Goal: Information Seeking & Learning: Find contact information

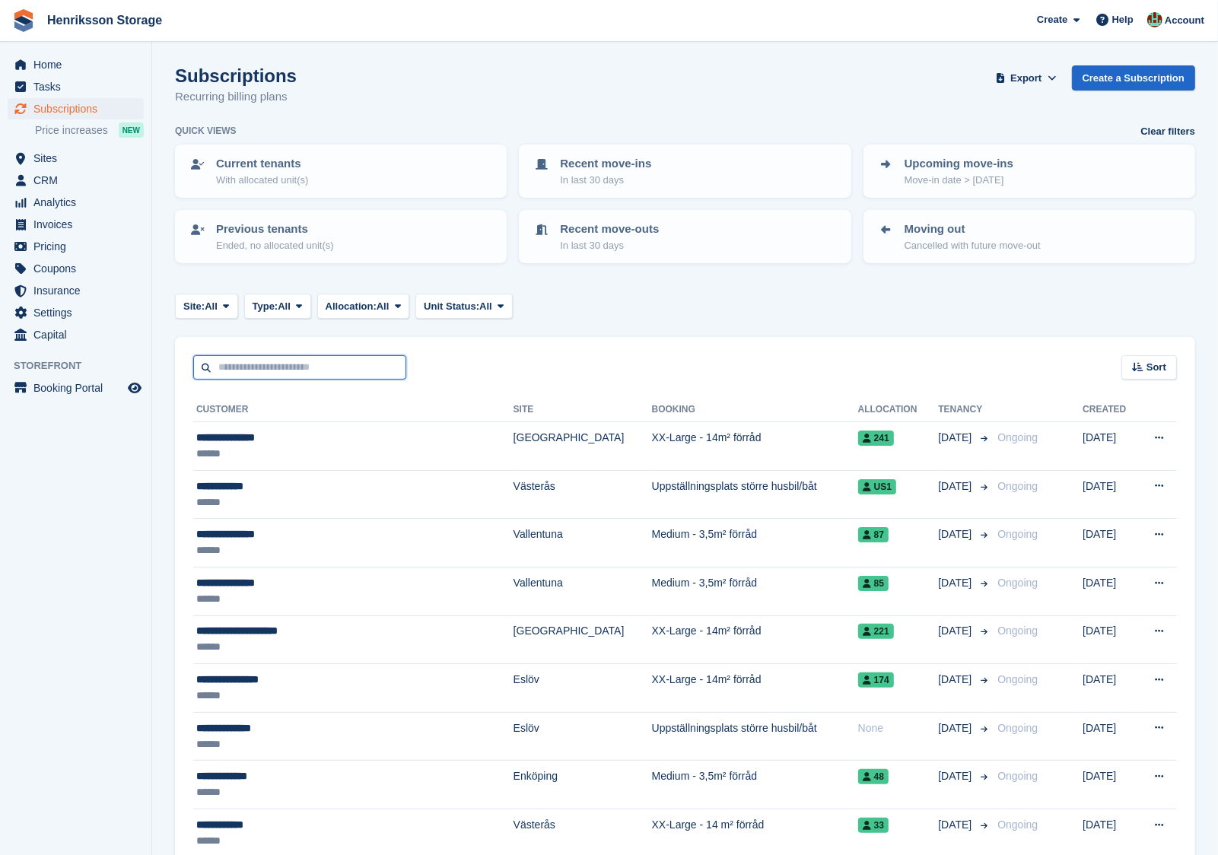
click at [393, 368] on input "text" at bounding box center [299, 367] width 213 height 25
type input "*****"
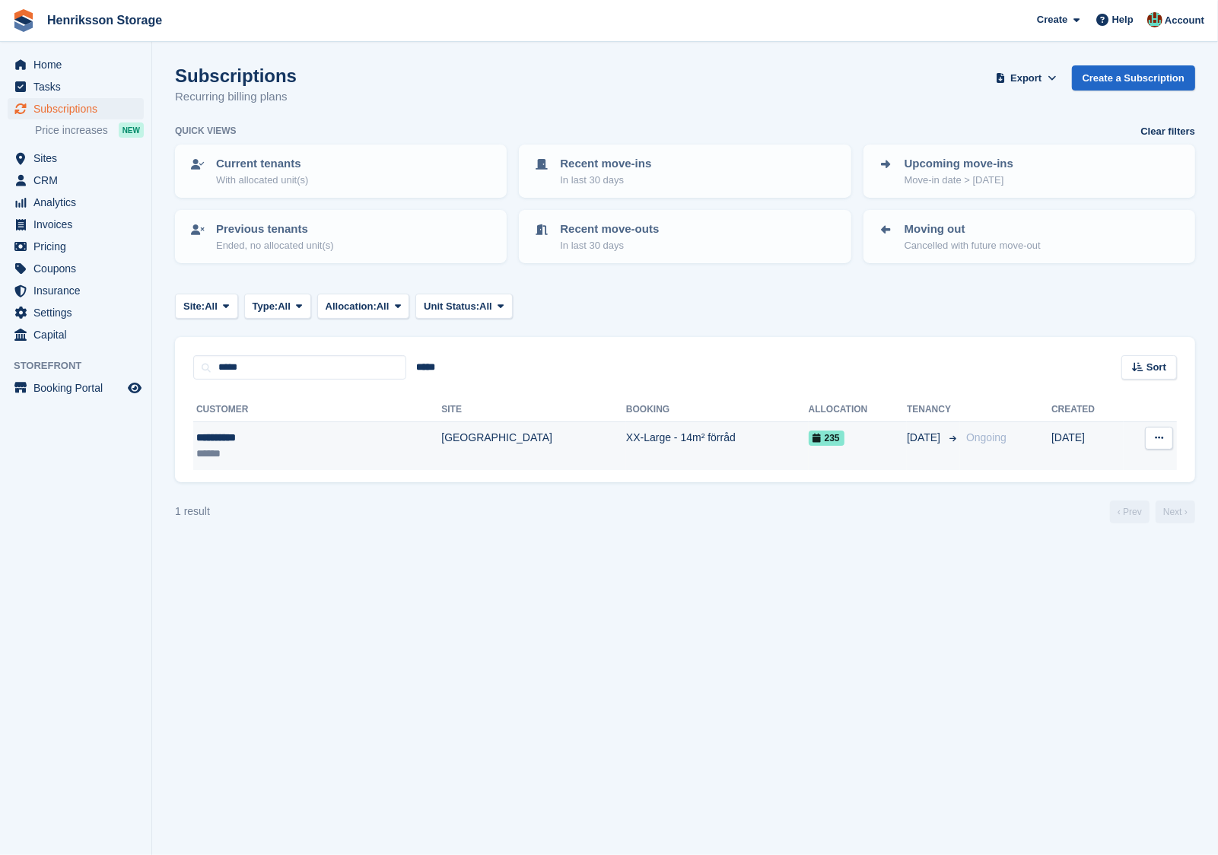
click at [299, 438] on div "**********" at bounding box center [269, 438] width 146 height 16
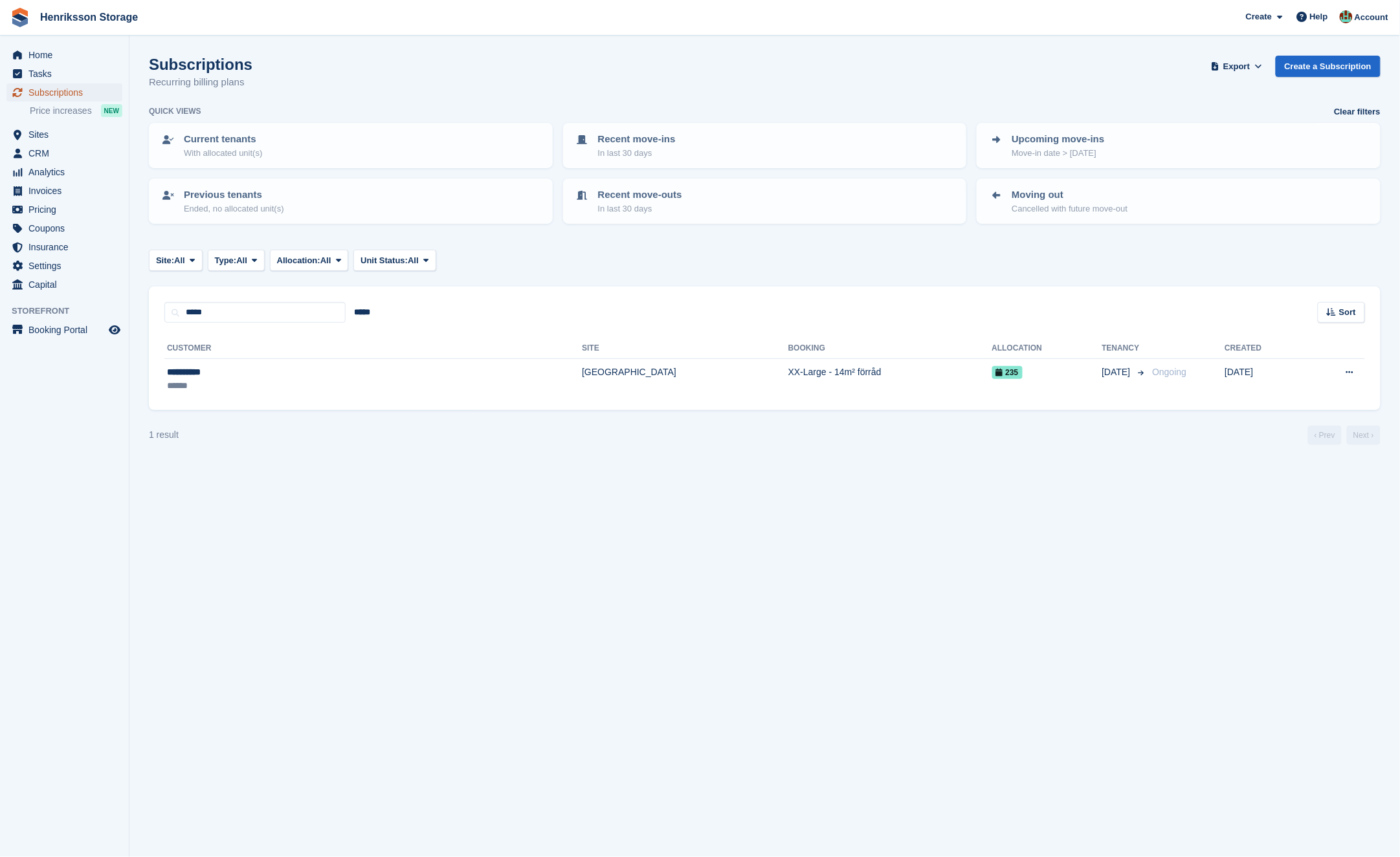
click at [42, 83] on span "Subscriptions" at bounding box center [66, 92] width 77 height 18
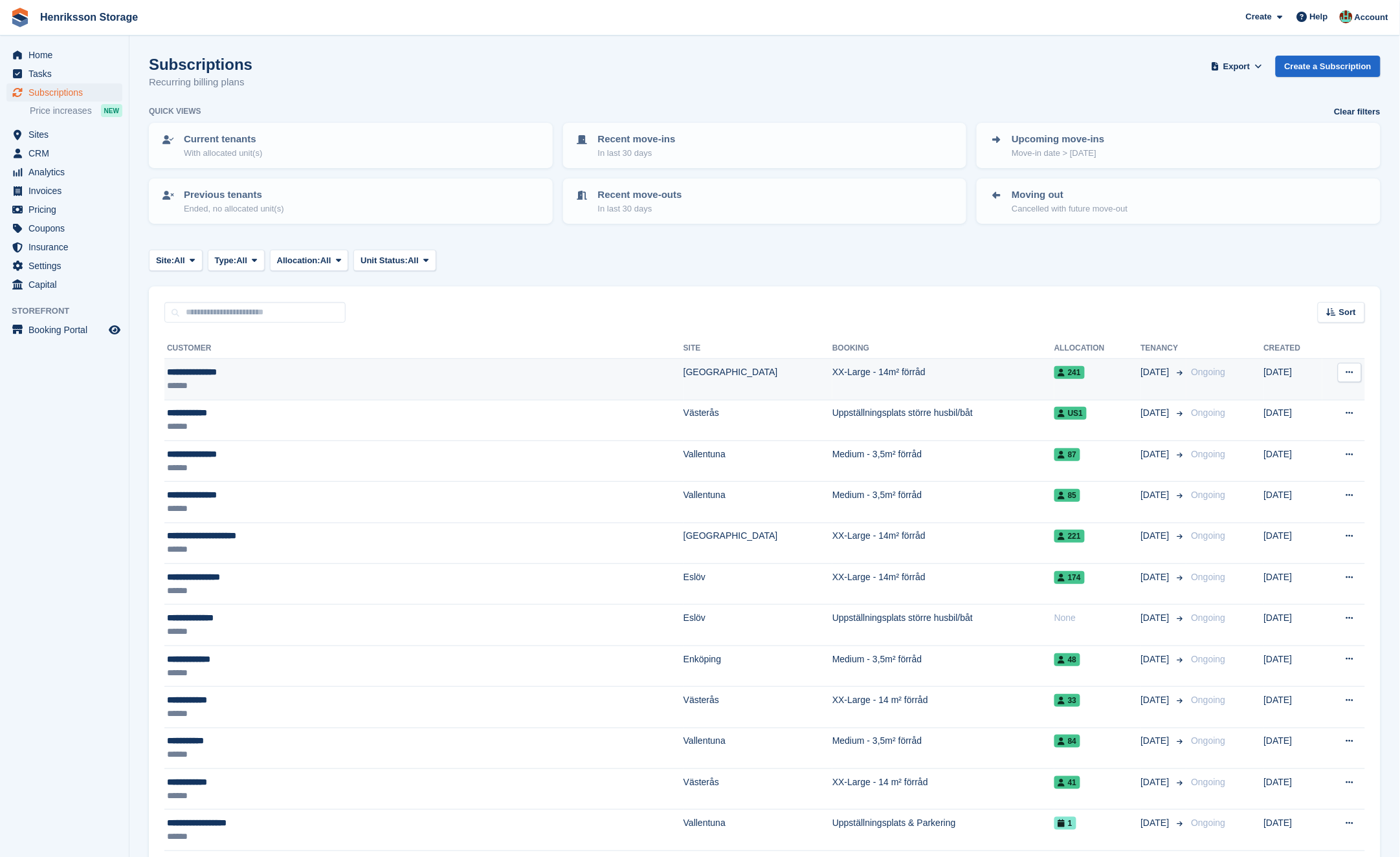
click at [396, 375] on div "**********" at bounding box center [330, 372] width 327 height 14
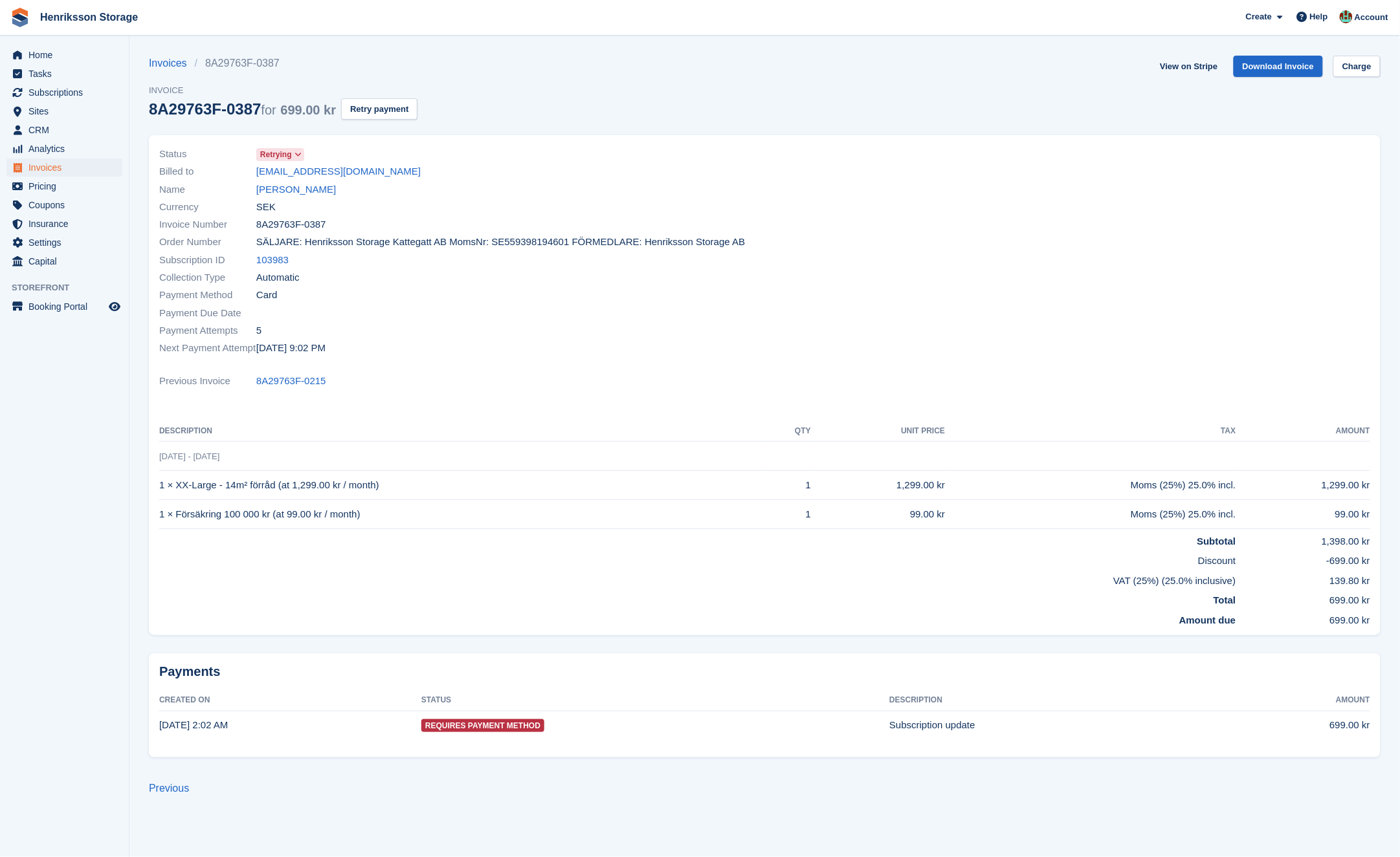
drag, startPoint x: 0, startPoint y: 0, endPoint x: 448, endPoint y: 208, distance: 493.9
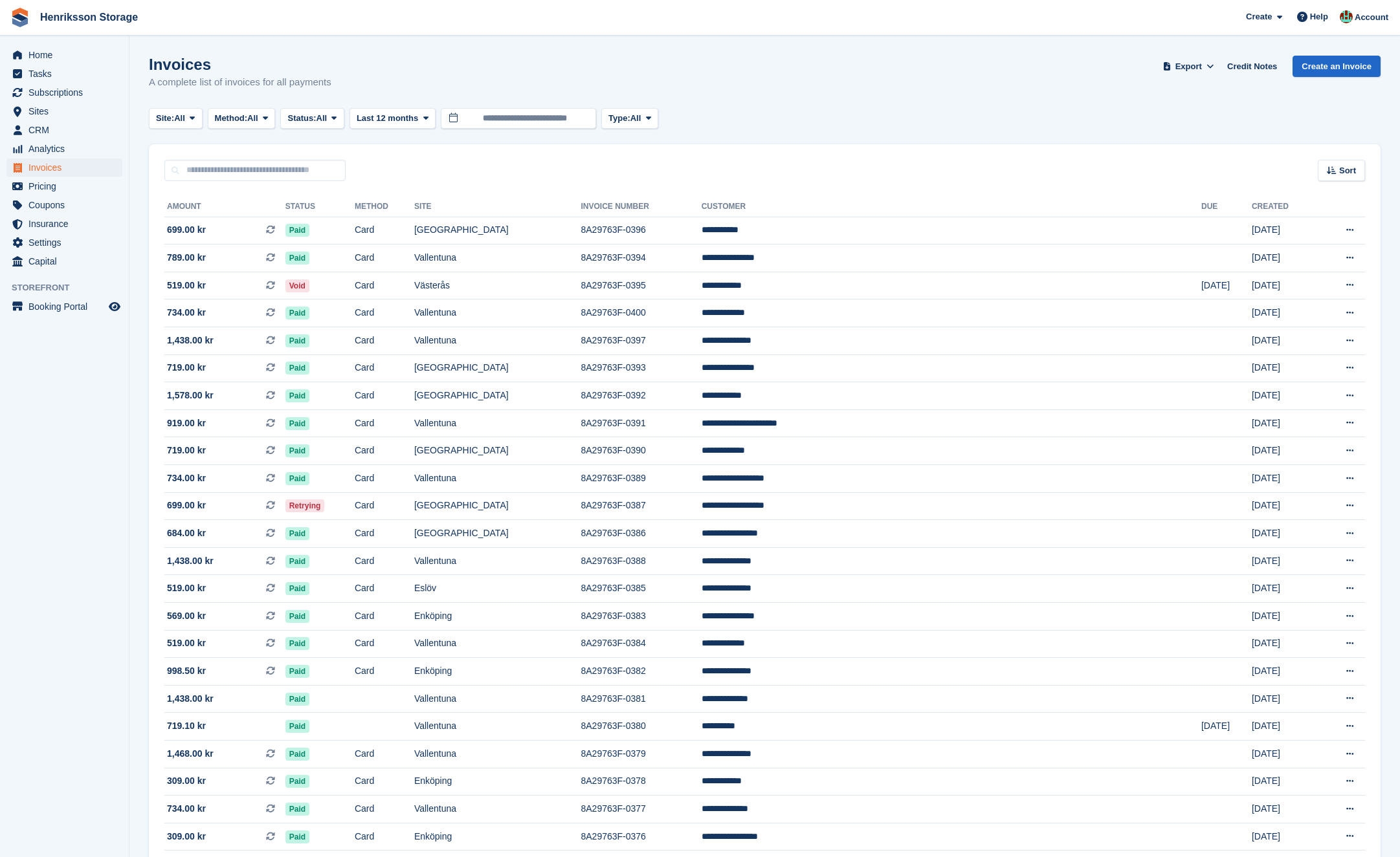
scroll to position [173, 0]
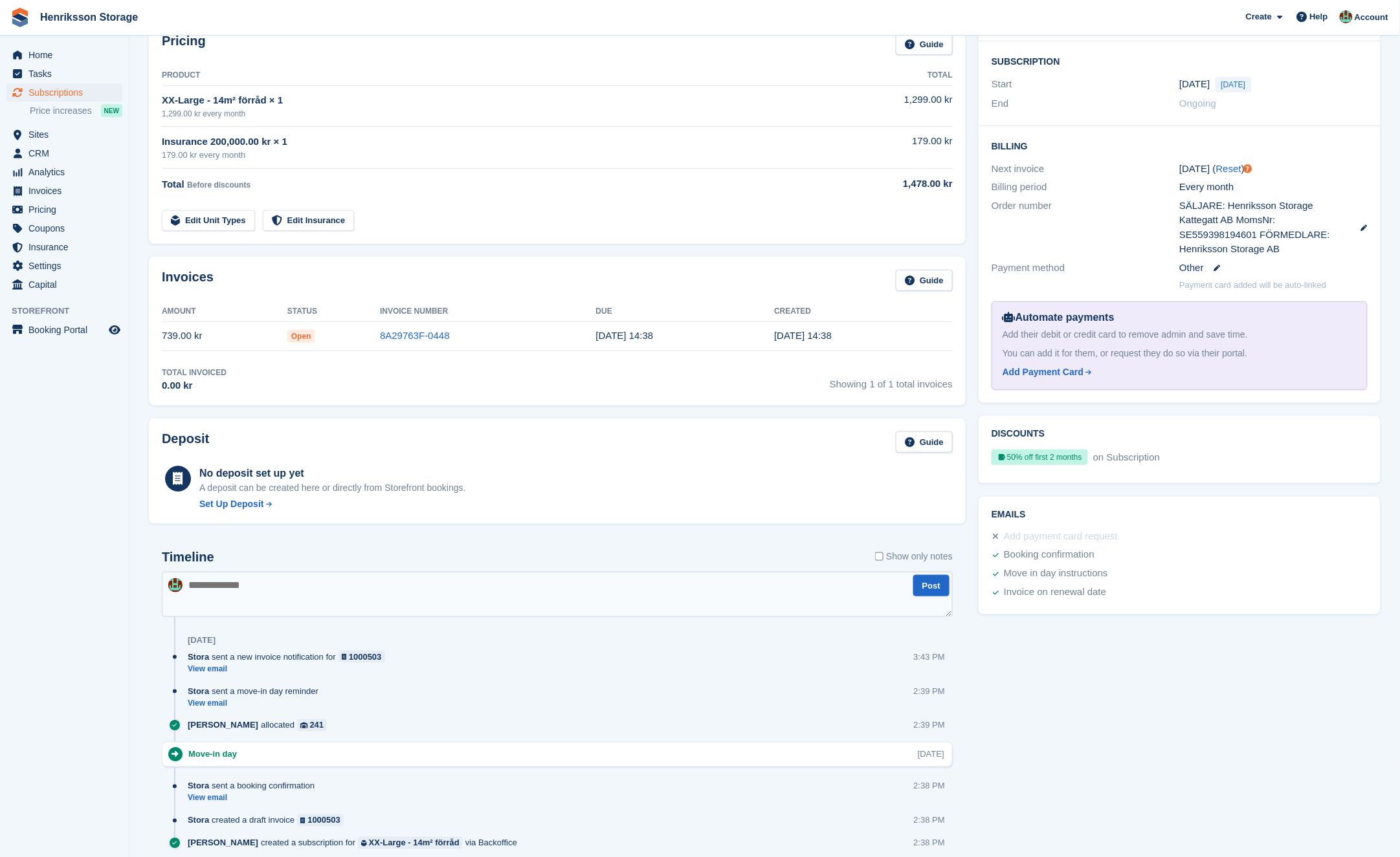
scroll to position [266, 0]
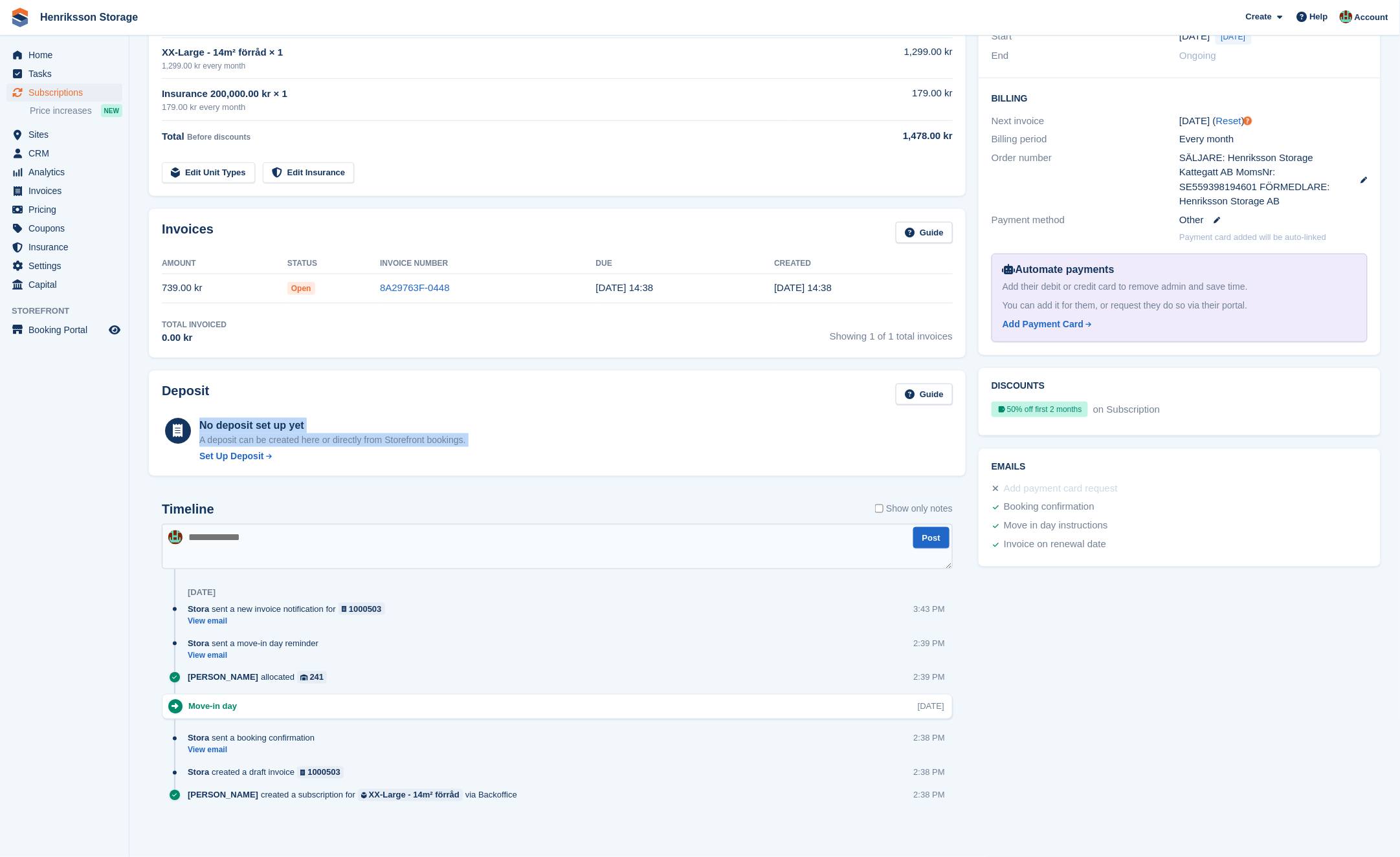
click at [562, 449] on div "Deposit Guide No deposit set up yet A deposit can be created here or directly f…" at bounding box center [557, 423] width 817 height 105
click at [606, 399] on div "Deposit Guide" at bounding box center [557, 398] width 791 height 29
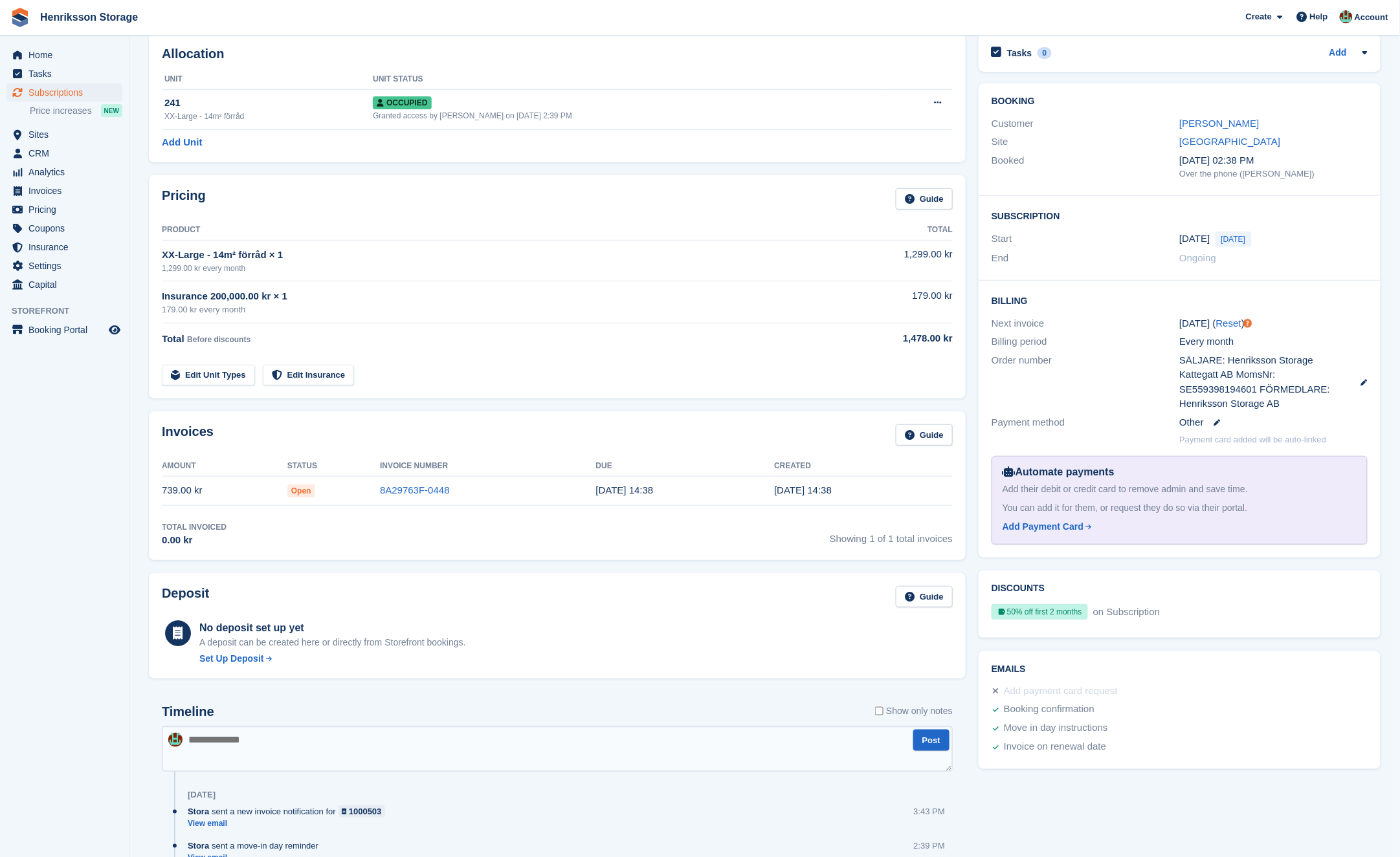
scroll to position [0, 0]
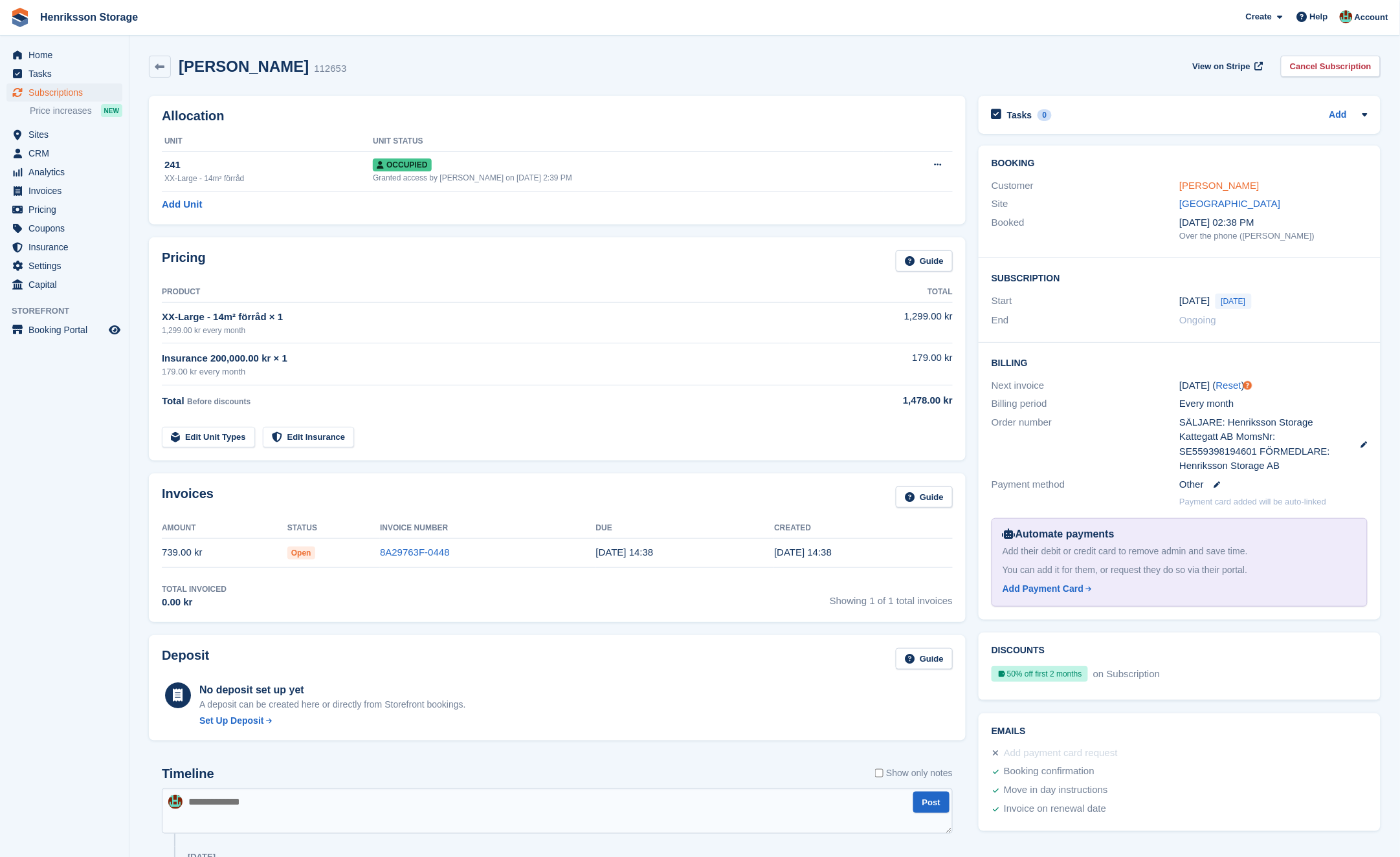
drag, startPoint x: 1263, startPoint y: 184, endPoint x: 1192, endPoint y: 181, distance: 71.1
click at [1158, 183] on div "Customer Albin Lindqvist" at bounding box center [1180, 186] width 376 height 19
copy div "[PERSON_NAME]"
click at [1209, 182] on link "Albin Lindqvist" at bounding box center [1220, 185] width 80 height 11
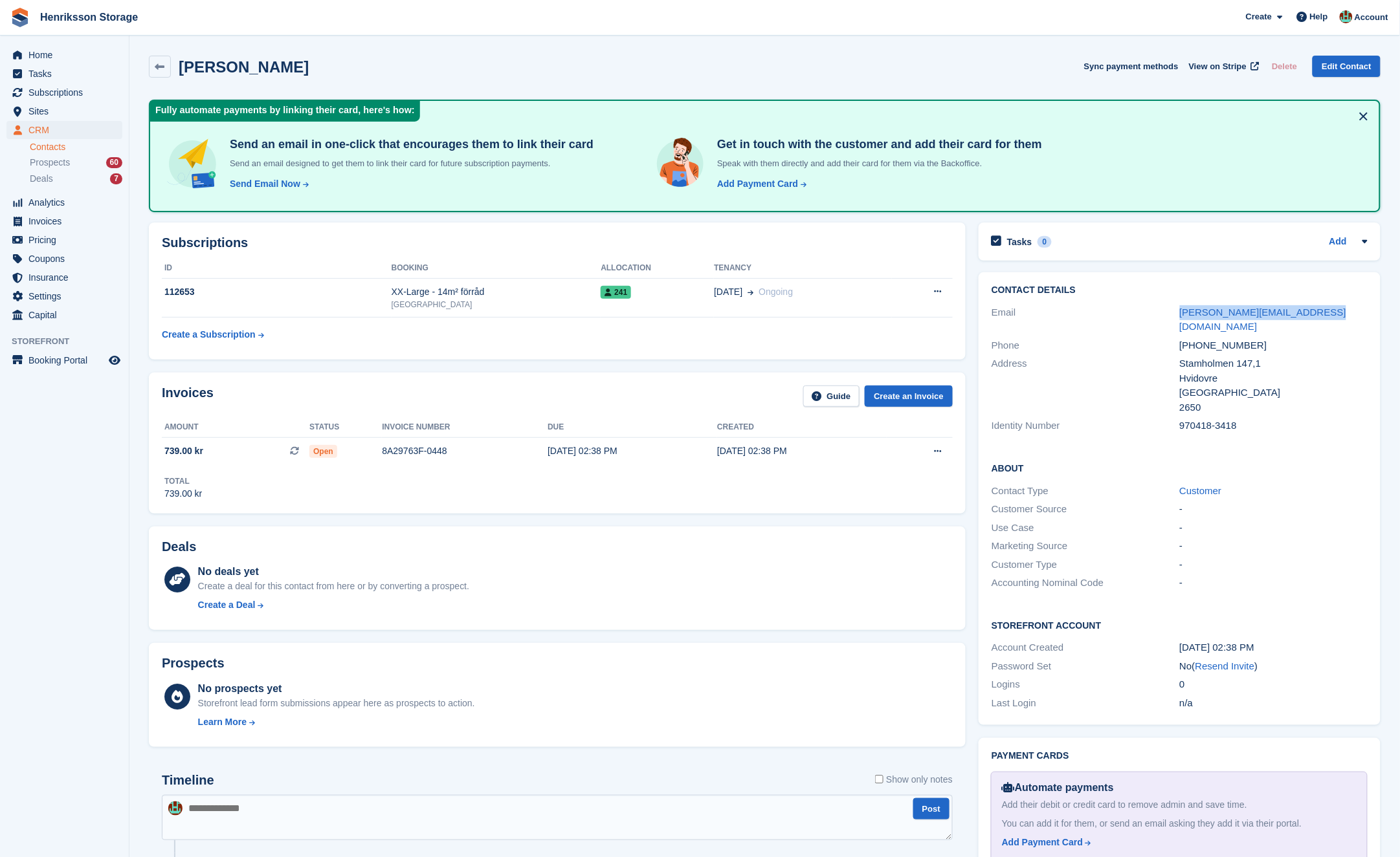
drag, startPoint x: 1344, startPoint y: 313, endPoint x: 1174, endPoint y: 312, distance: 170.0
click at [1174, 312] on div "Email albin.lindqvist@tti-emea.com" at bounding box center [1180, 320] width 376 height 33
copy div "albin.lindqvist@tti-emea.com"
click at [1231, 338] on div "+46702432468" at bounding box center [1273, 346] width 188 height 15
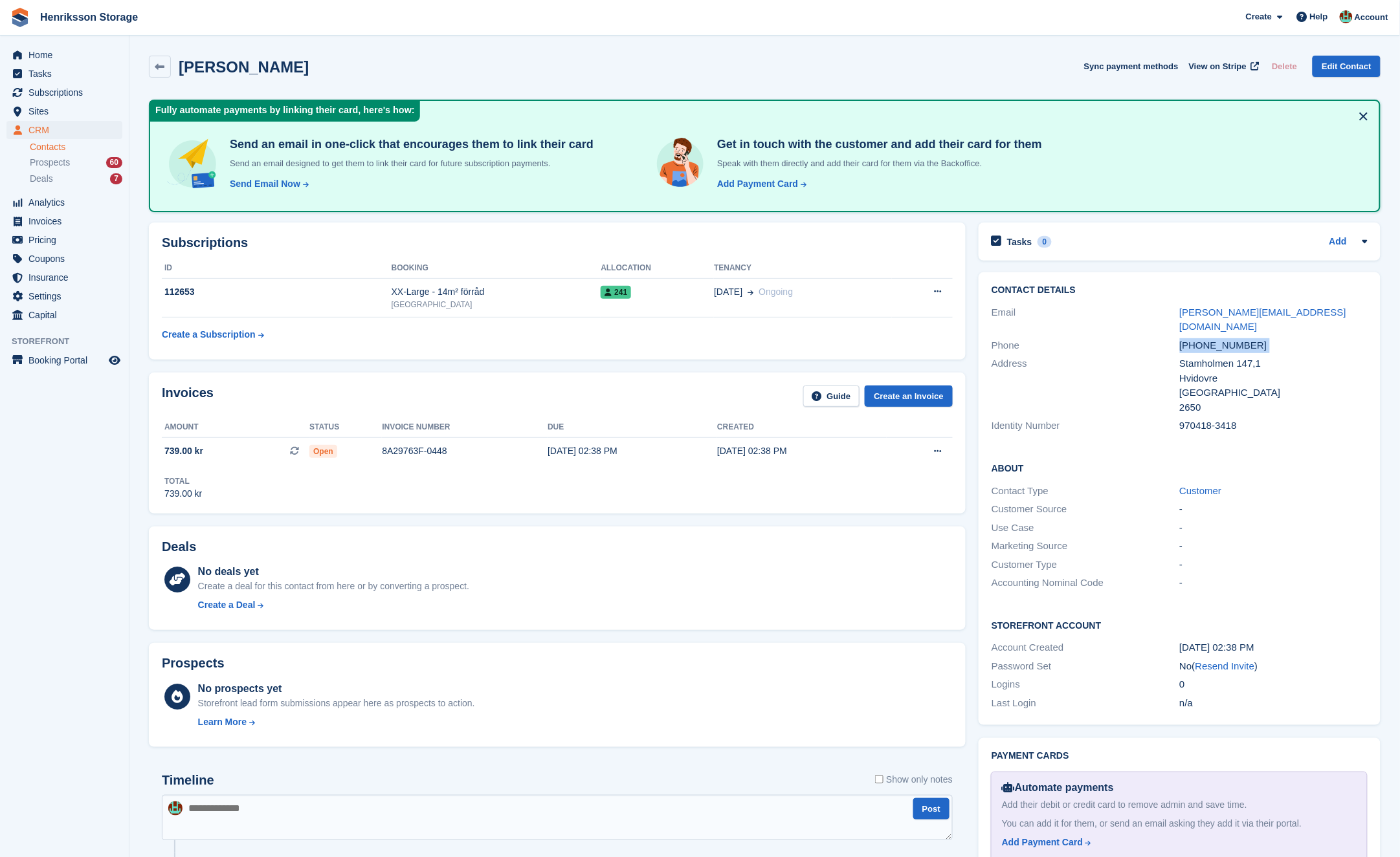
click at [1231, 338] on div "+46702432468" at bounding box center [1273, 346] width 188 height 15
copy div "+46702432468"
click at [42, 98] on span "Subscriptions" at bounding box center [66, 92] width 77 height 18
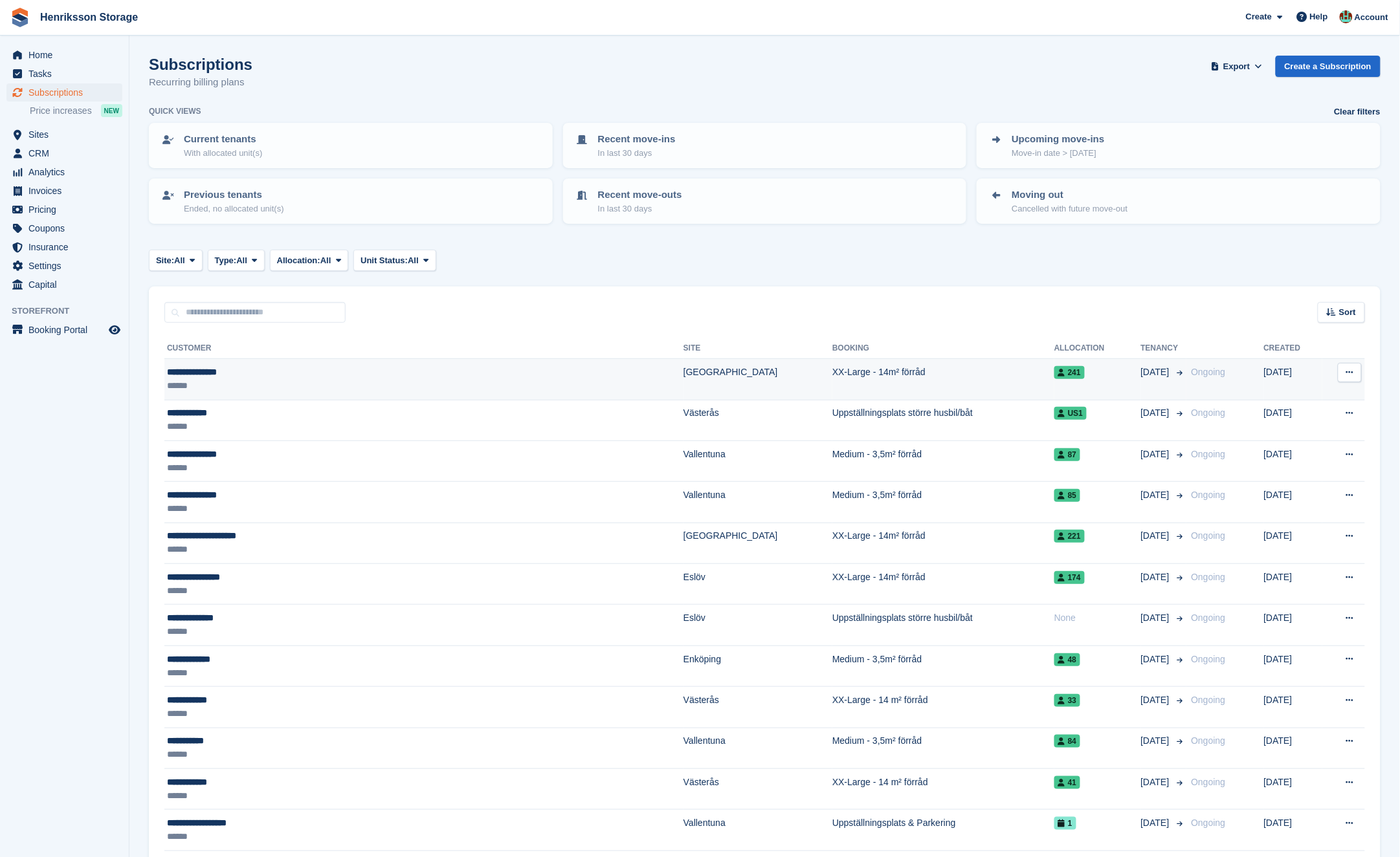
click at [320, 389] on div "******" at bounding box center [330, 386] width 327 height 14
